Goal: Contribute content: Add original content to the website for others to see

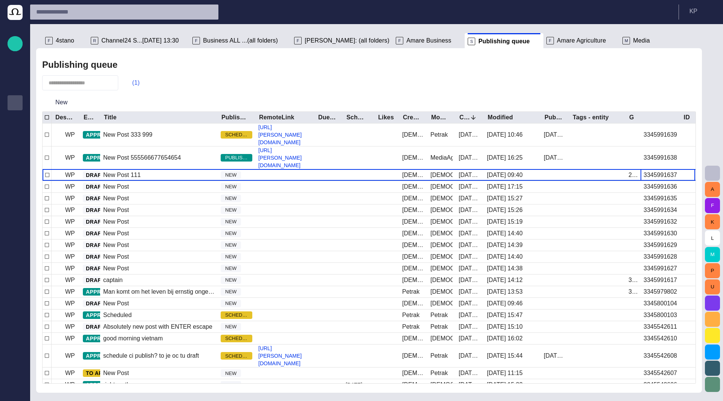
click at [140, 82] on button "(1)" at bounding box center [132, 83] width 22 height 14
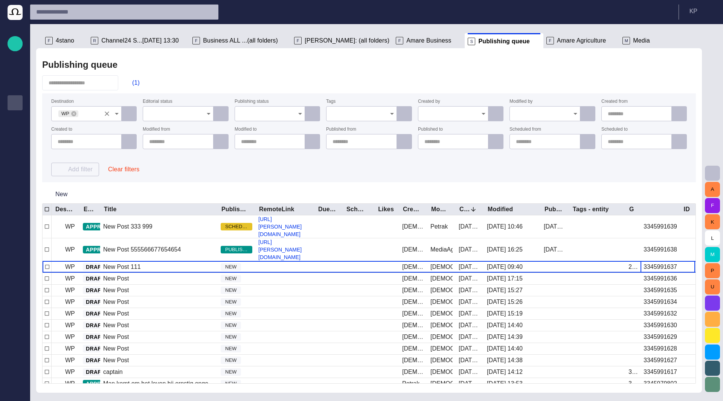
click at [108, 112] on icon "Clear" at bounding box center [107, 114] width 8 height 8
type input "**"
click at [90, 128] on div "Omroep" at bounding box center [94, 131] width 55 height 9
click at [180, 76] on div "(1)" at bounding box center [368, 82] width 653 height 15
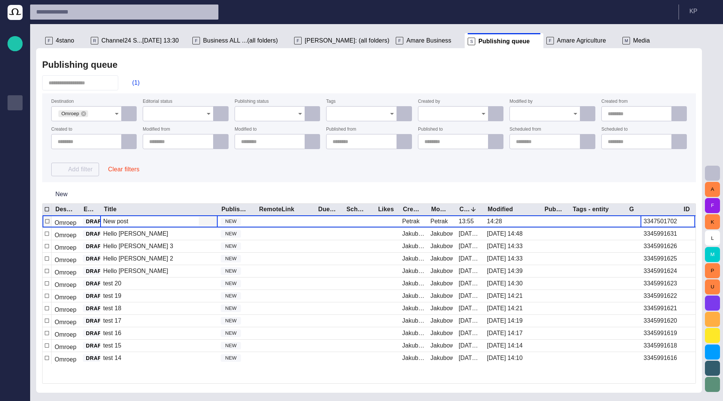
click at [143, 222] on div "New post" at bounding box center [158, 221] width 117 height 12
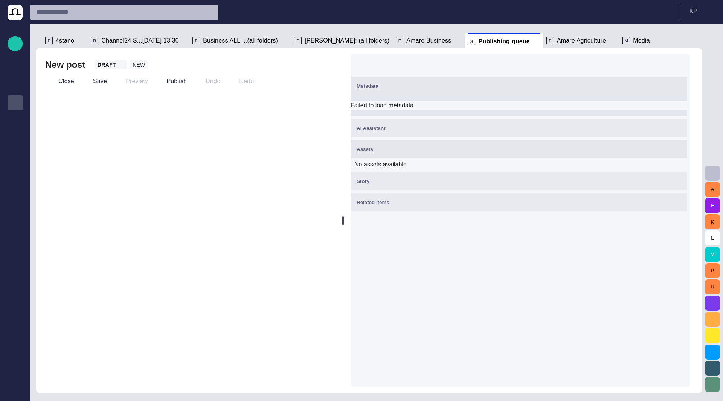
click at [131, 107] on div "New post DRAFT NEW Close Save Preview Publish Undo Redo" at bounding box center [188, 220] width 305 height 344
click at [70, 114] on div "New post DRAFT NEW Close Save Preview Publish Undo Redo" at bounding box center [188, 220] width 305 height 344
drag, startPoint x: 65, startPoint y: 98, endPoint x: 208, endPoint y: 85, distance: 143.6
click at [65, 98] on div "New post DRAFT NEW Close Save Preview Publish Undo Redo" at bounding box center [188, 220] width 305 height 344
click at [390, 87] on div "Metadata" at bounding box center [518, 85] width 324 height 9
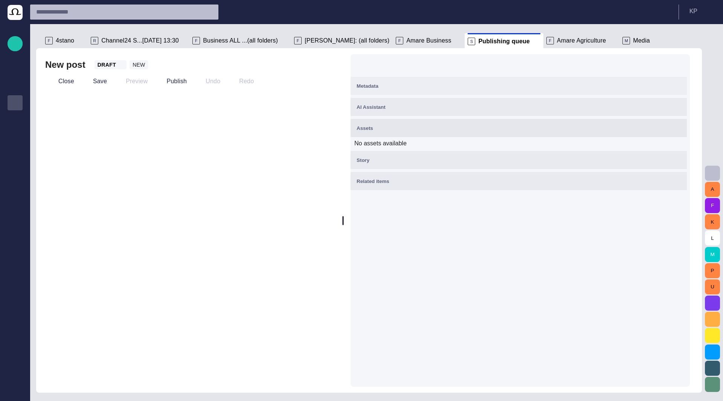
click at [371, 83] on span "Metadata" at bounding box center [367, 86] width 22 height 6
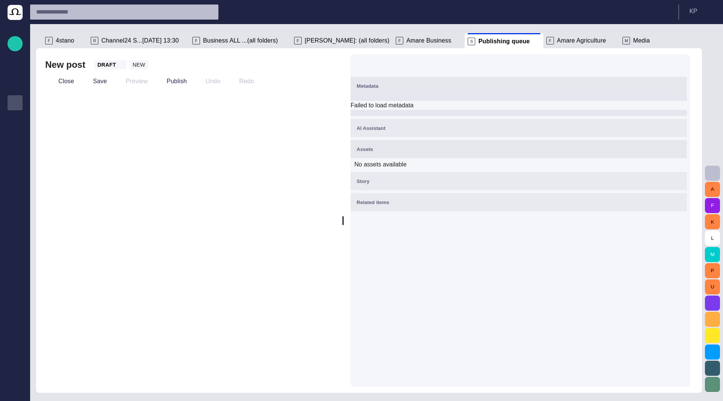
click at [374, 82] on div "Metadata" at bounding box center [518, 85] width 324 height 9
